Goal: Transaction & Acquisition: Download file/media

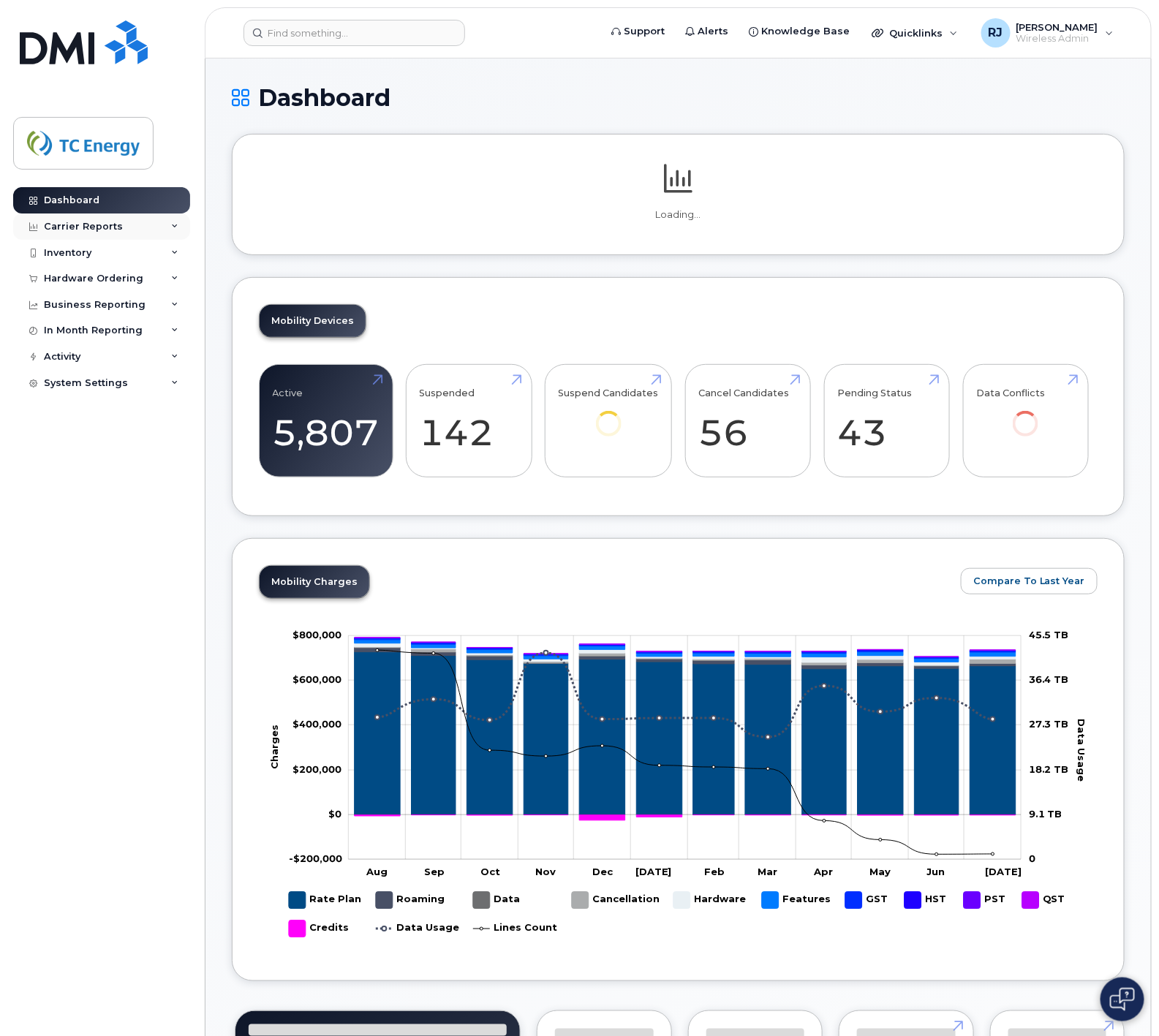
click at [82, 222] on div "Carrier Reports" at bounding box center [83, 227] width 79 height 11
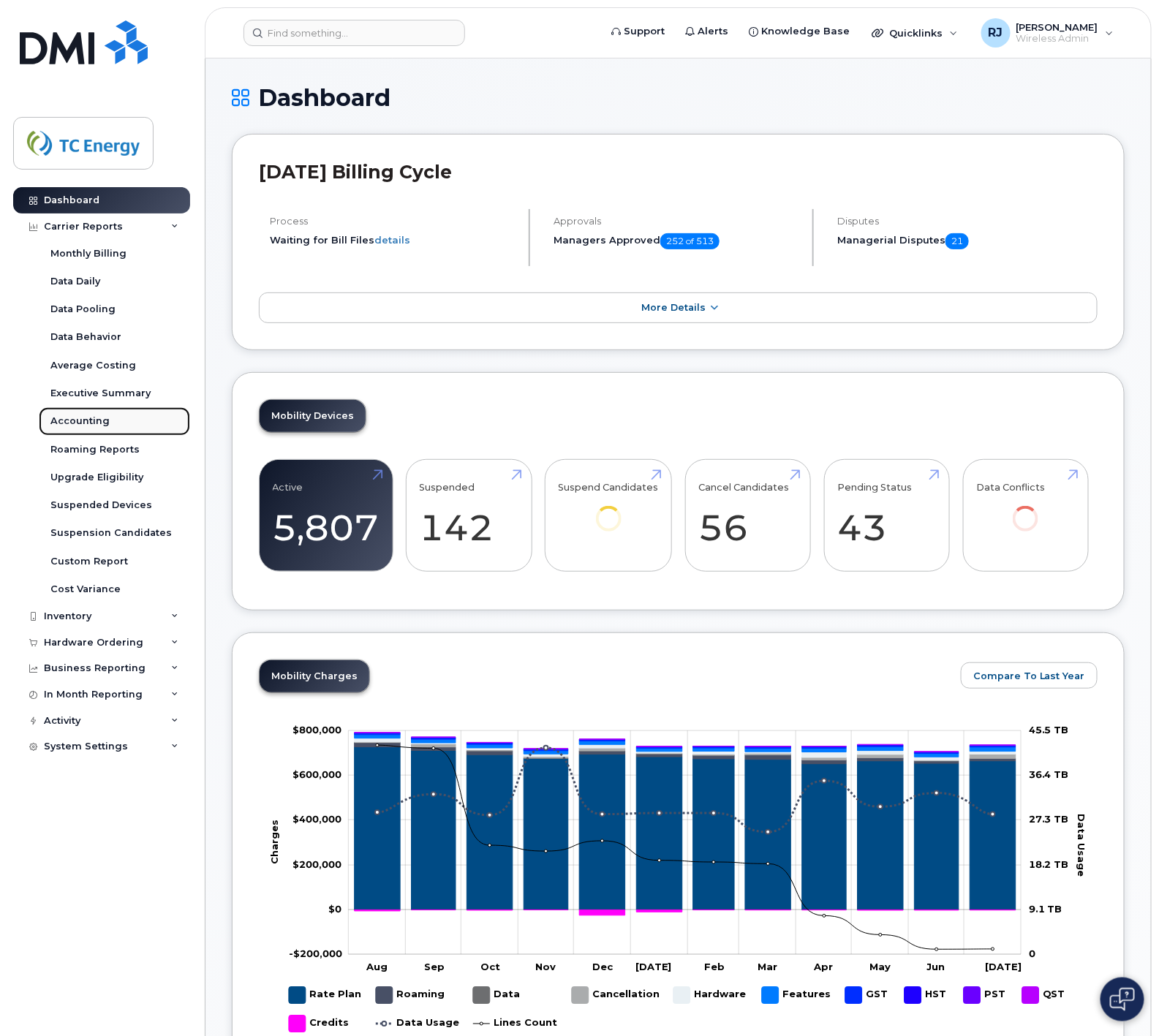
click at [99, 417] on div "Accounting" at bounding box center [79, 421] width 59 height 13
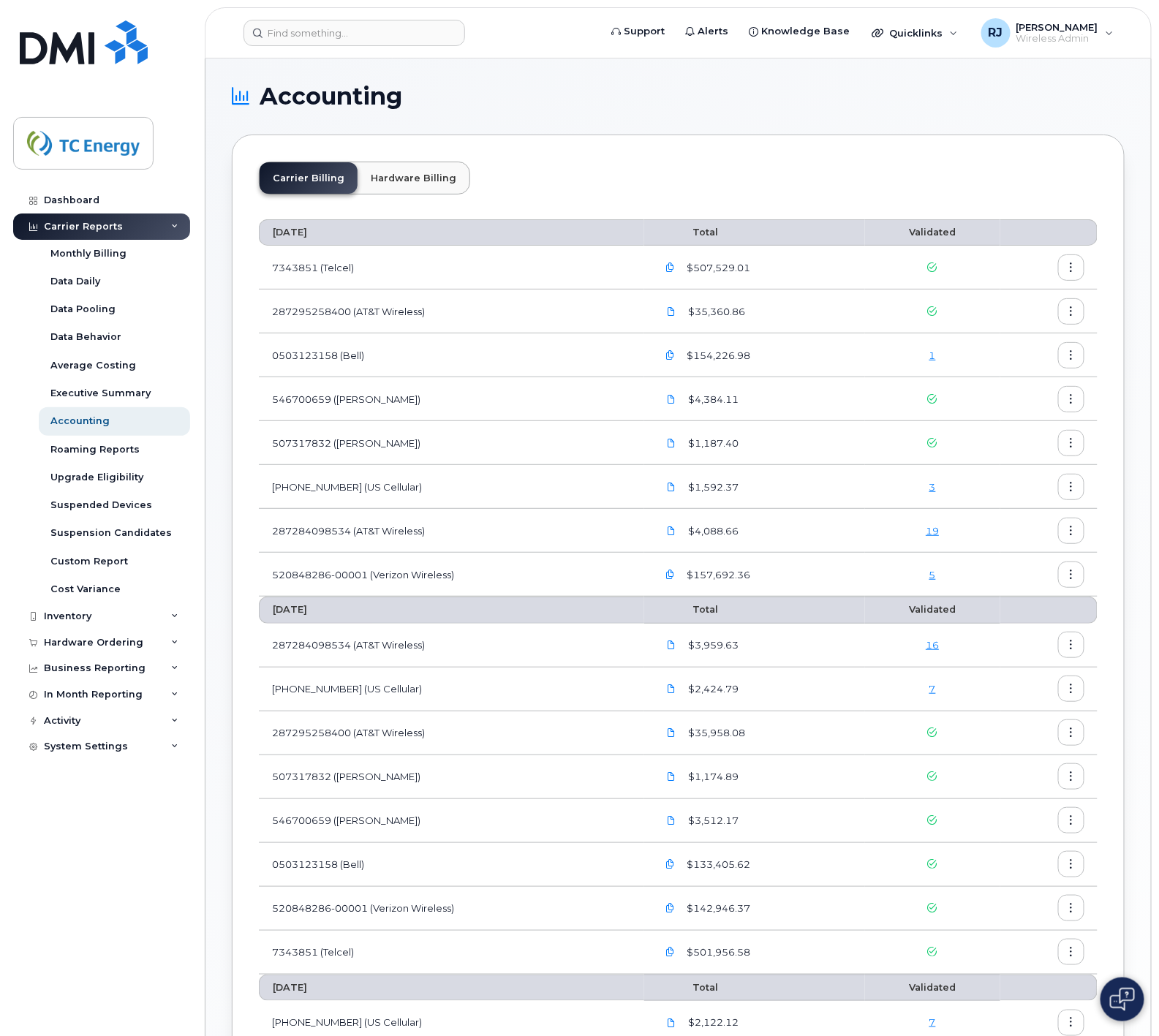
click at [933, 571] on link "5" at bounding box center [933, 575] width 6 height 11
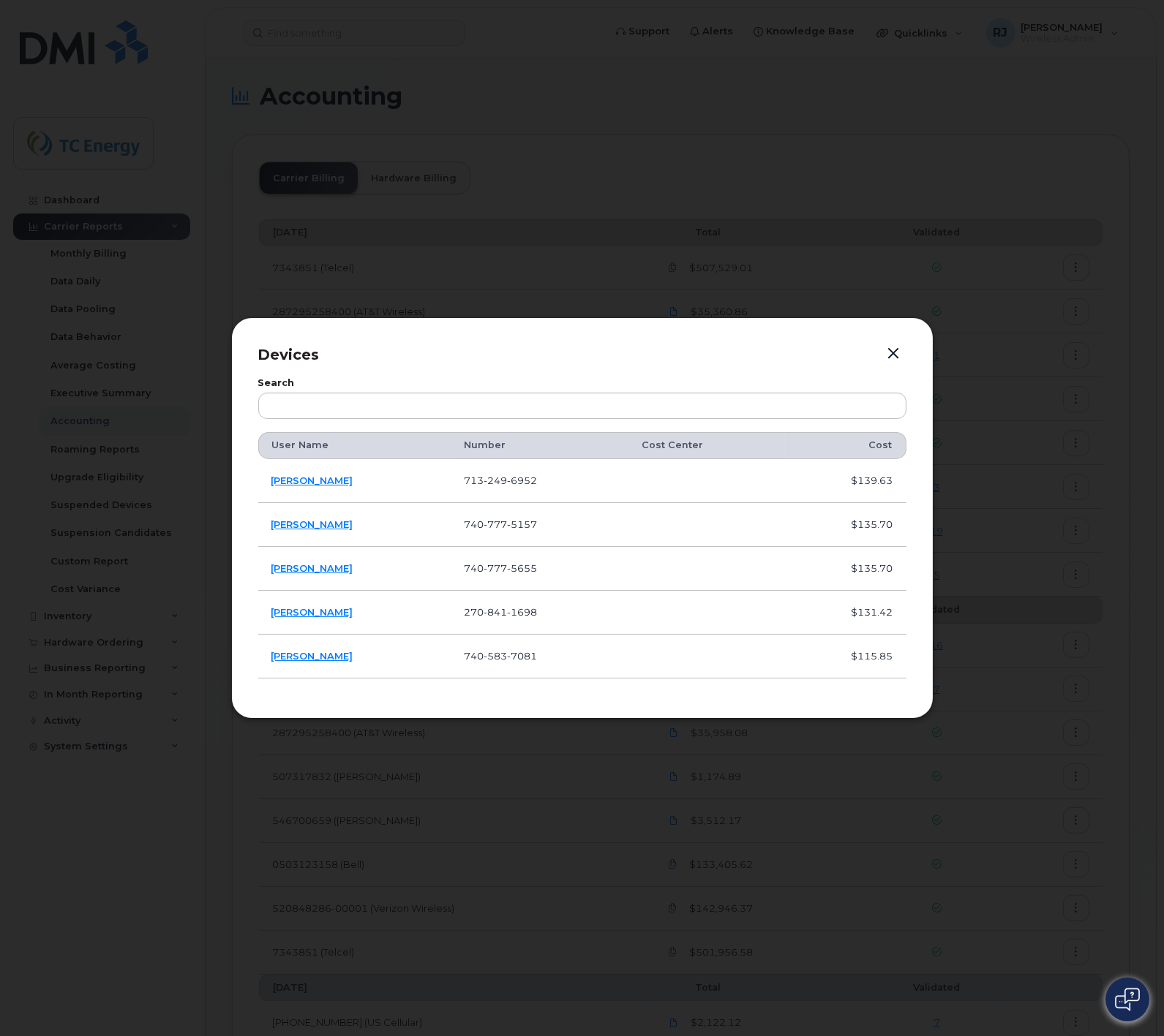
click at [894, 352] on button "button" at bounding box center [894, 354] width 22 height 20
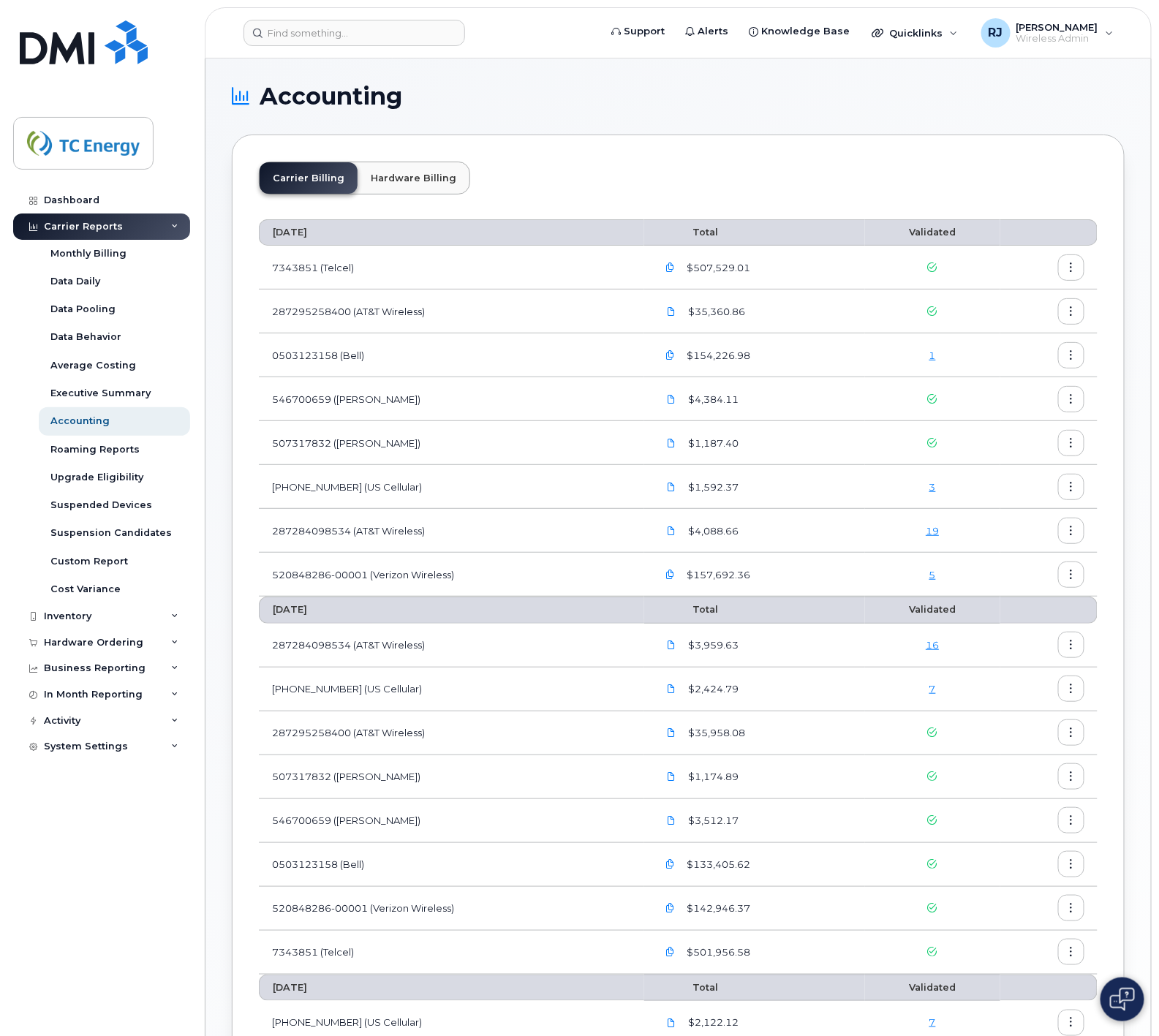
click at [847, 178] on div "Carrier Billing Hardware Billing" at bounding box center [678, 184] width 839 height 45
click at [1079, 906] on button "button" at bounding box center [1072, 908] width 27 height 27
click at [1013, 967] on span "Download" at bounding box center [1004, 968] width 57 height 13
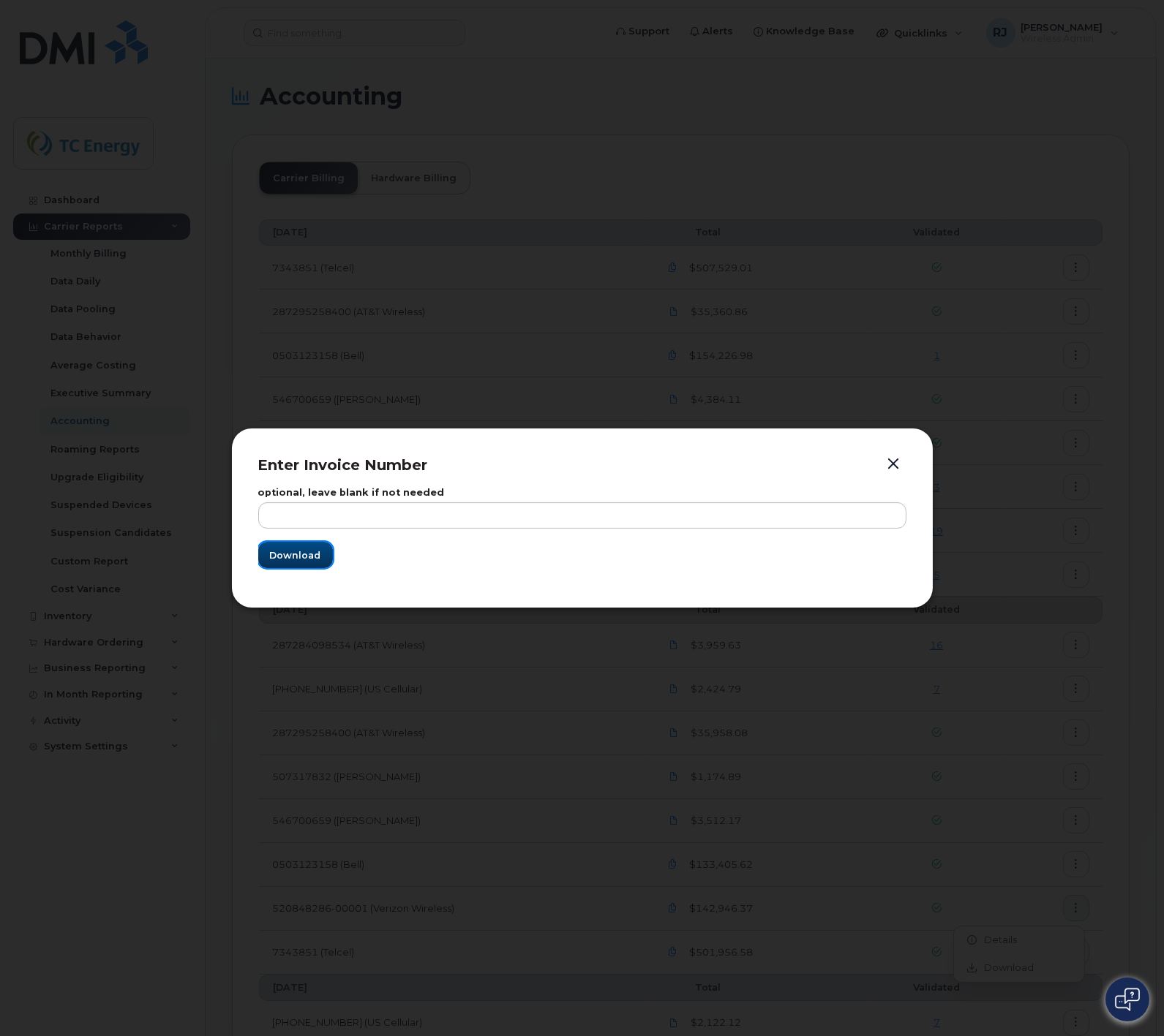
click at [292, 551] on span "Download" at bounding box center [295, 555] width 51 height 14
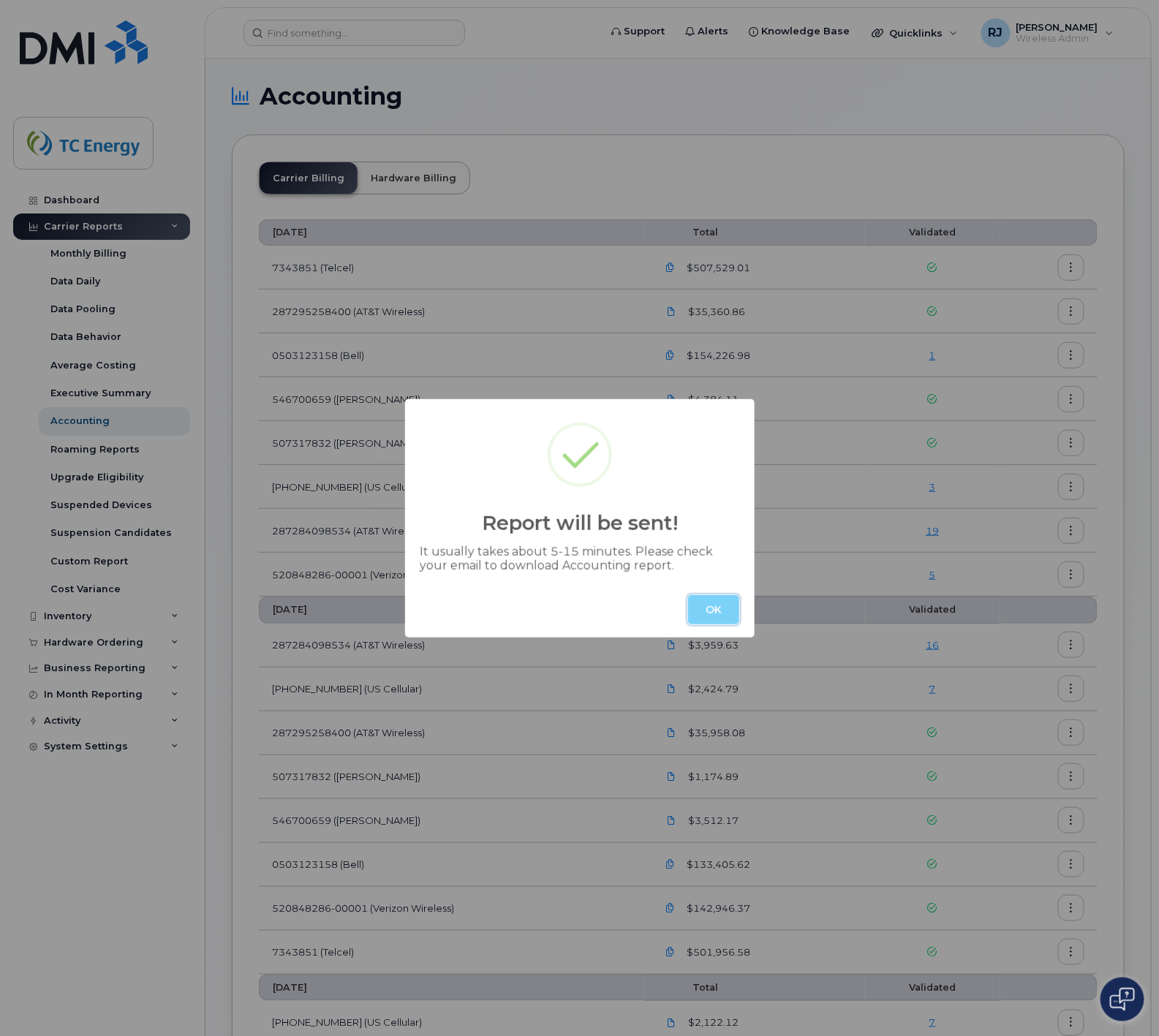
drag, startPoint x: 706, startPoint y: 615, endPoint x: 746, endPoint y: 587, distance: 48.8
click at [707, 612] on button "OK" at bounding box center [713, 610] width 51 height 29
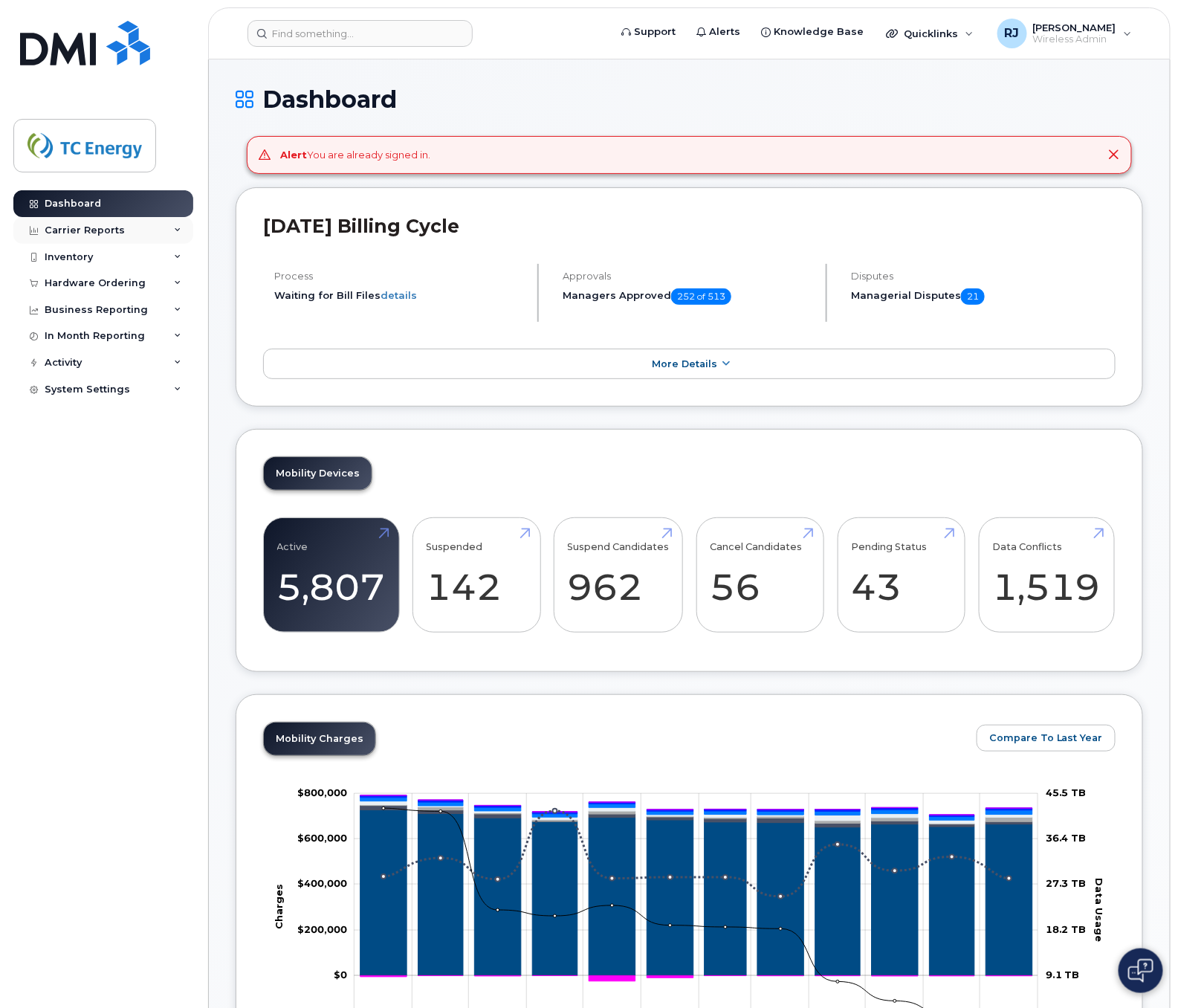
click at [89, 232] on div "Carrier Reports" at bounding box center [85, 230] width 81 height 12
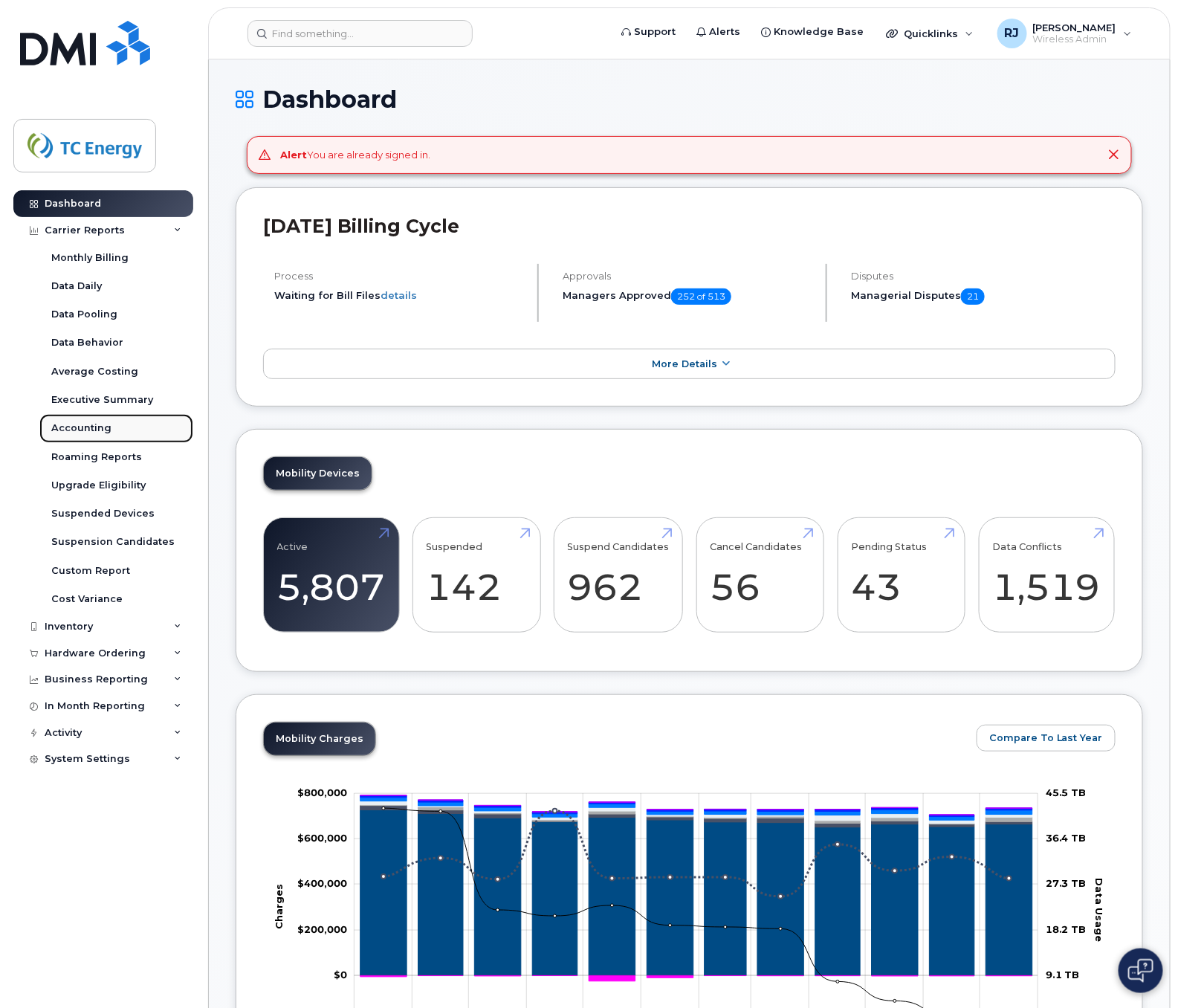
click at [98, 422] on div "Accounting" at bounding box center [81, 428] width 60 height 13
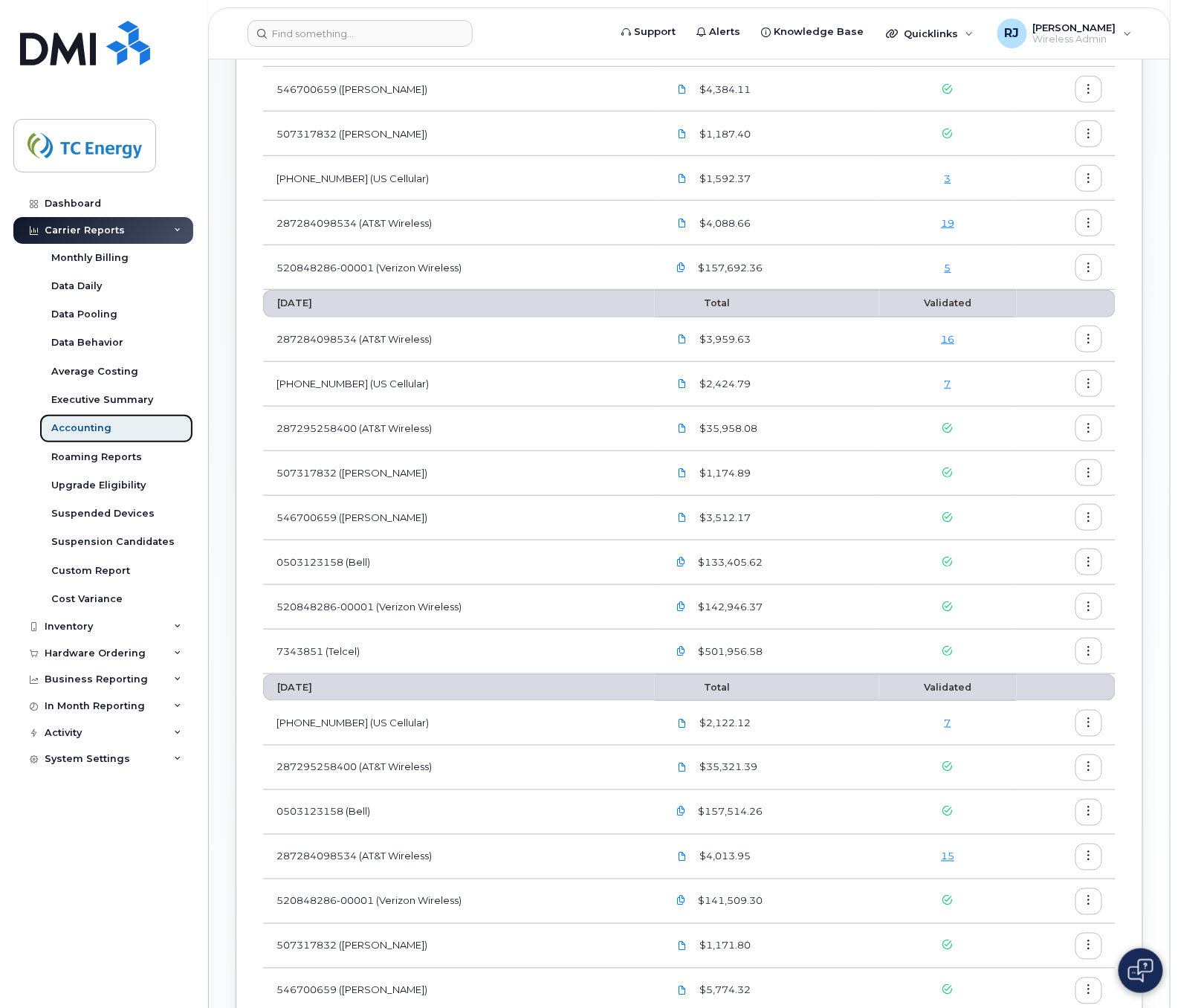
scroll to position [330, 0]
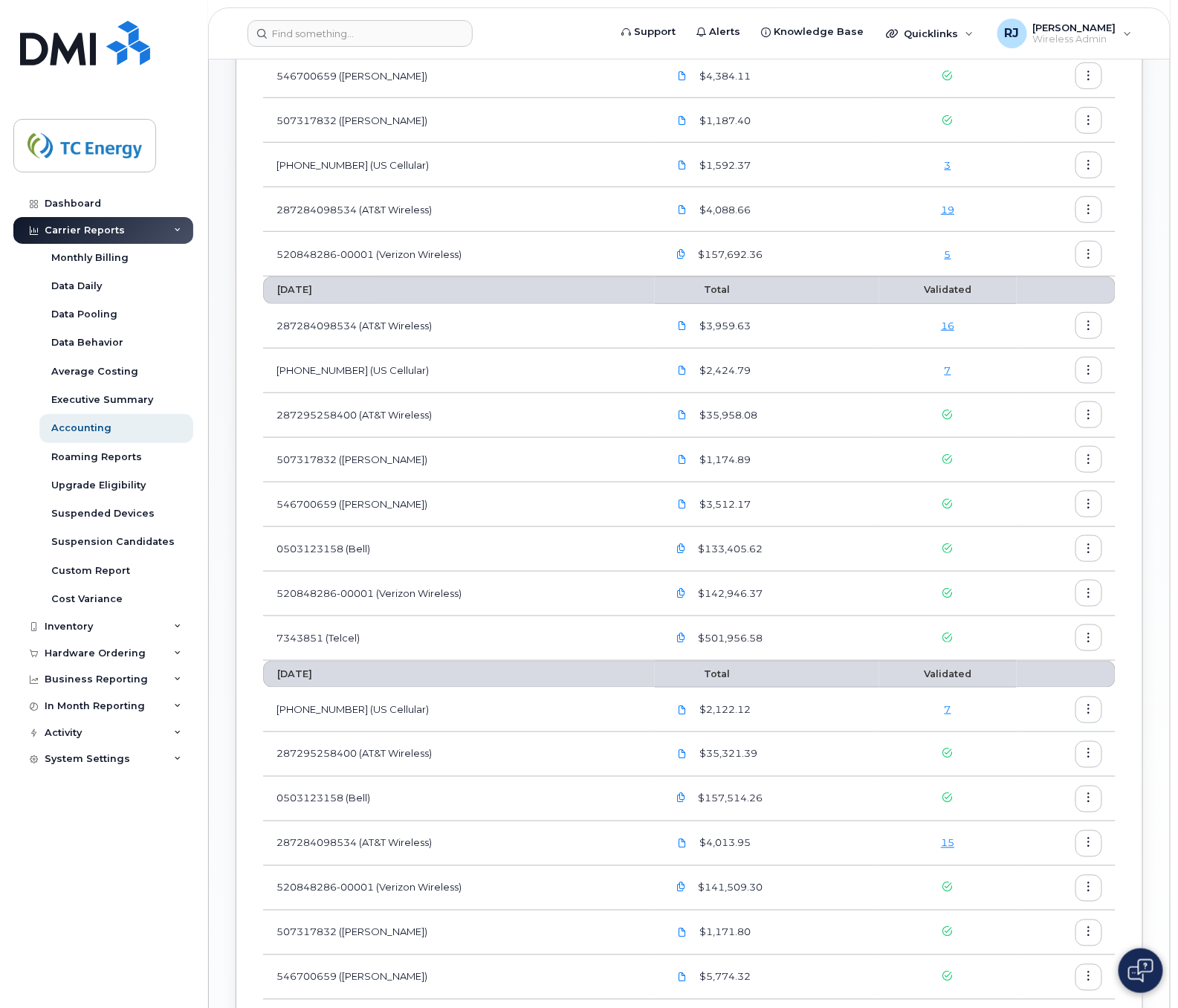
click at [39, 952] on div "Dashboard Carrier Reports Monthly Billing Data Daily Data Pooling Data Behavior…" at bounding box center [104, 588] width 183 height 796
